Goal: Transaction & Acquisition: Purchase product/service

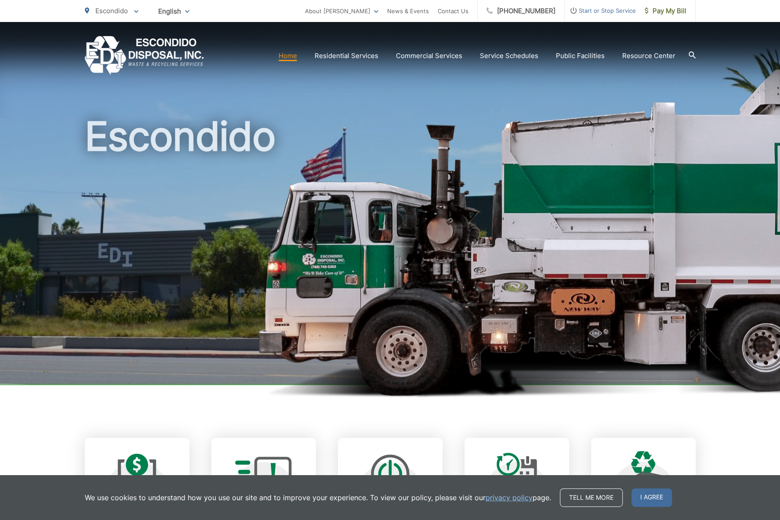
click at [182, 16] on span "English" at bounding box center [174, 11] width 44 height 15
click at [126, 14] on span "Escondido" at bounding box center [111, 11] width 33 height 8
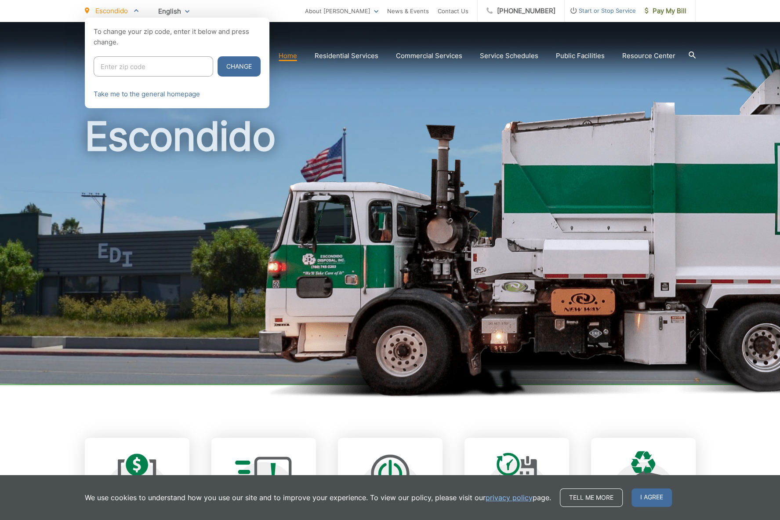
click at [128, 14] on span "Escondido" at bounding box center [111, 11] width 33 height 8
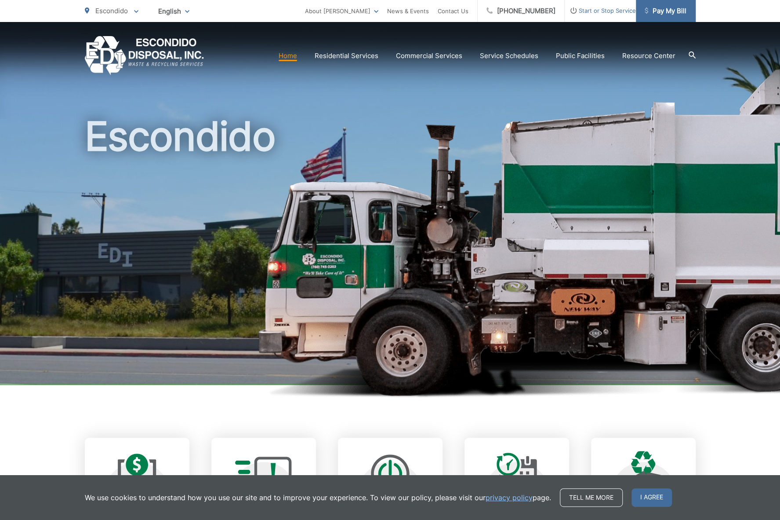
click at [665, 11] on span "Pay My Bill" at bounding box center [666, 11] width 42 height 11
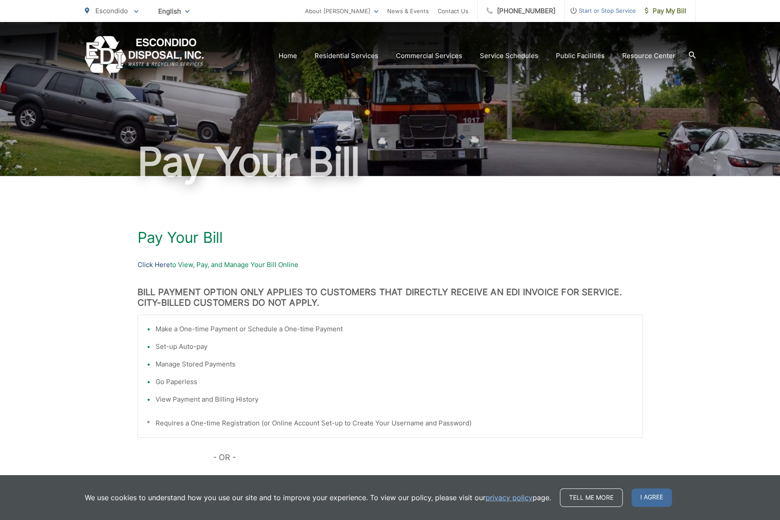
click at [159, 265] on link "Click Here" at bounding box center [154, 264] width 33 height 11
click at [168, 266] on link "Click Here" at bounding box center [154, 264] width 33 height 11
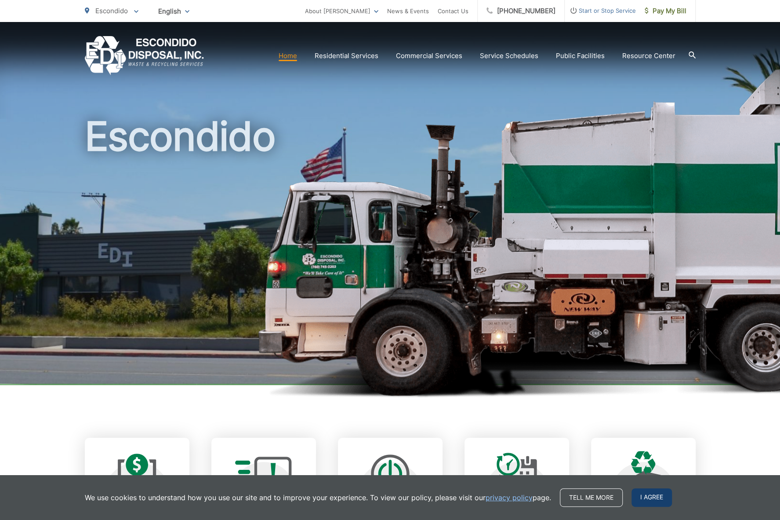
click at [649, 496] on span "I agree" at bounding box center [652, 497] width 40 height 18
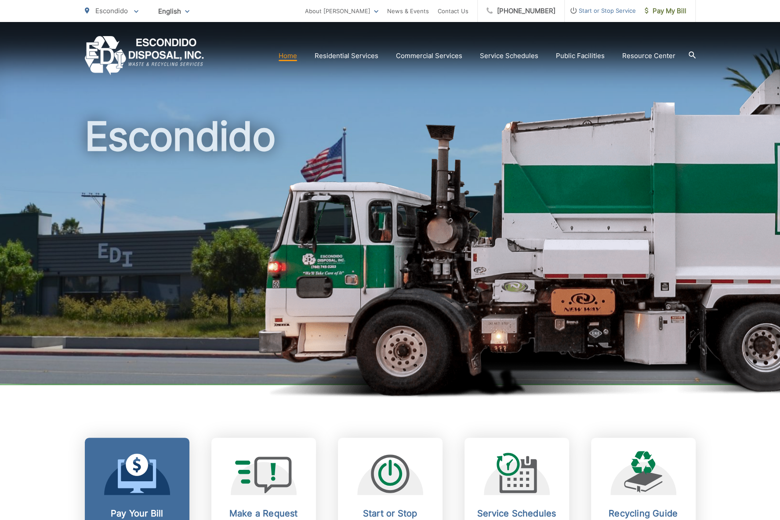
click at [150, 457] on icon at bounding box center [137, 473] width 39 height 40
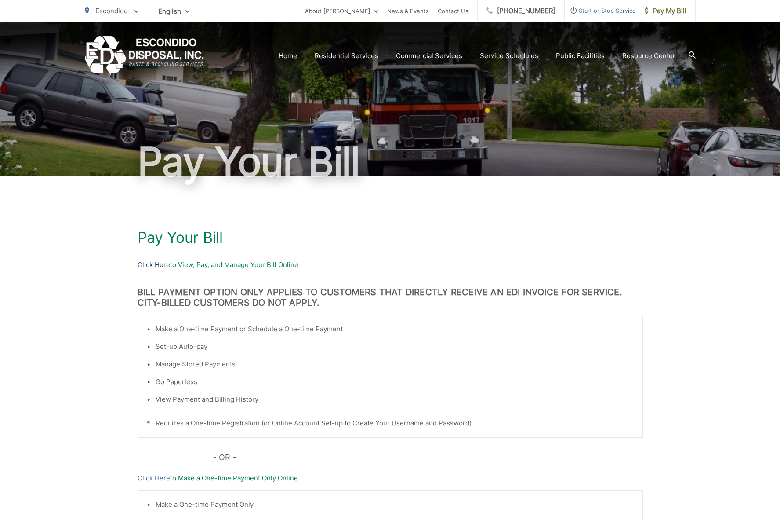
click at [163, 265] on link "Click Here" at bounding box center [154, 264] width 33 height 11
